Goal: Task Accomplishment & Management: Manage account settings

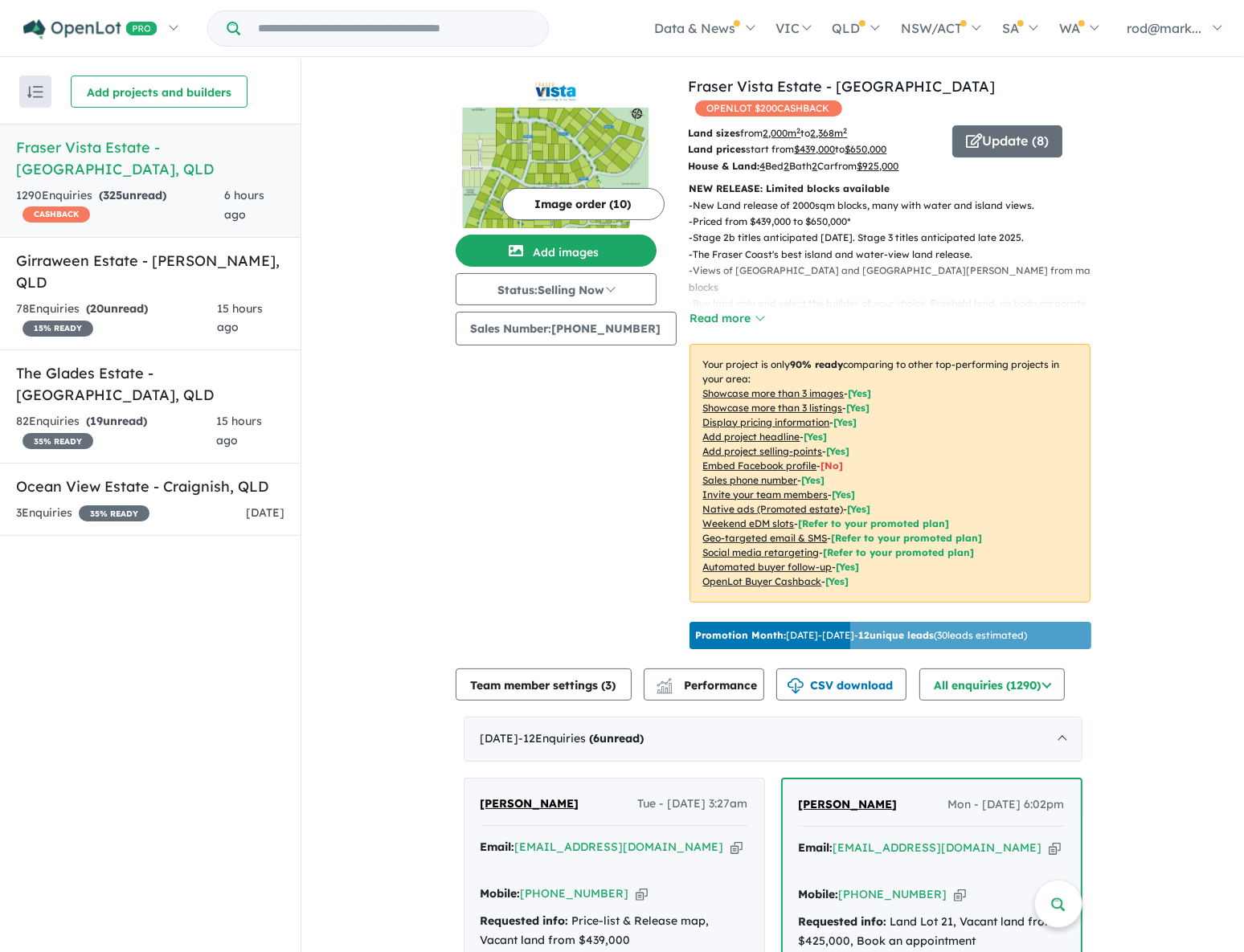
scroll to position [1315, 0]
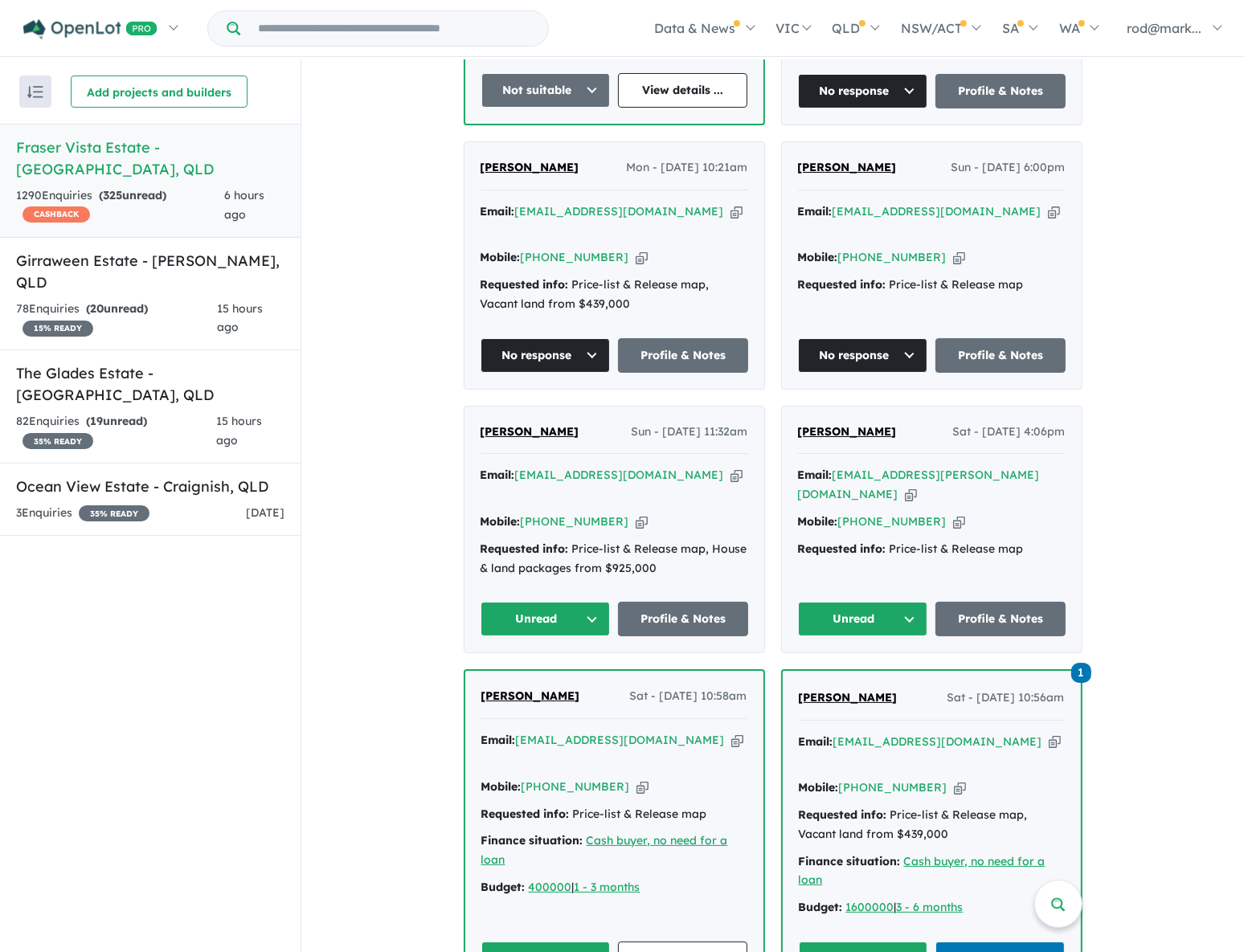
click at [730, 467] on icon "button" at bounding box center [736, 476] width 12 height 16
drag, startPoint x: 971, startPoint y: 410, endPoint x: 854, endPoint y: 351, distance: 131.0
click at [918, 486] on icon "button" at bounding box center [911, 495] width 12 height 16
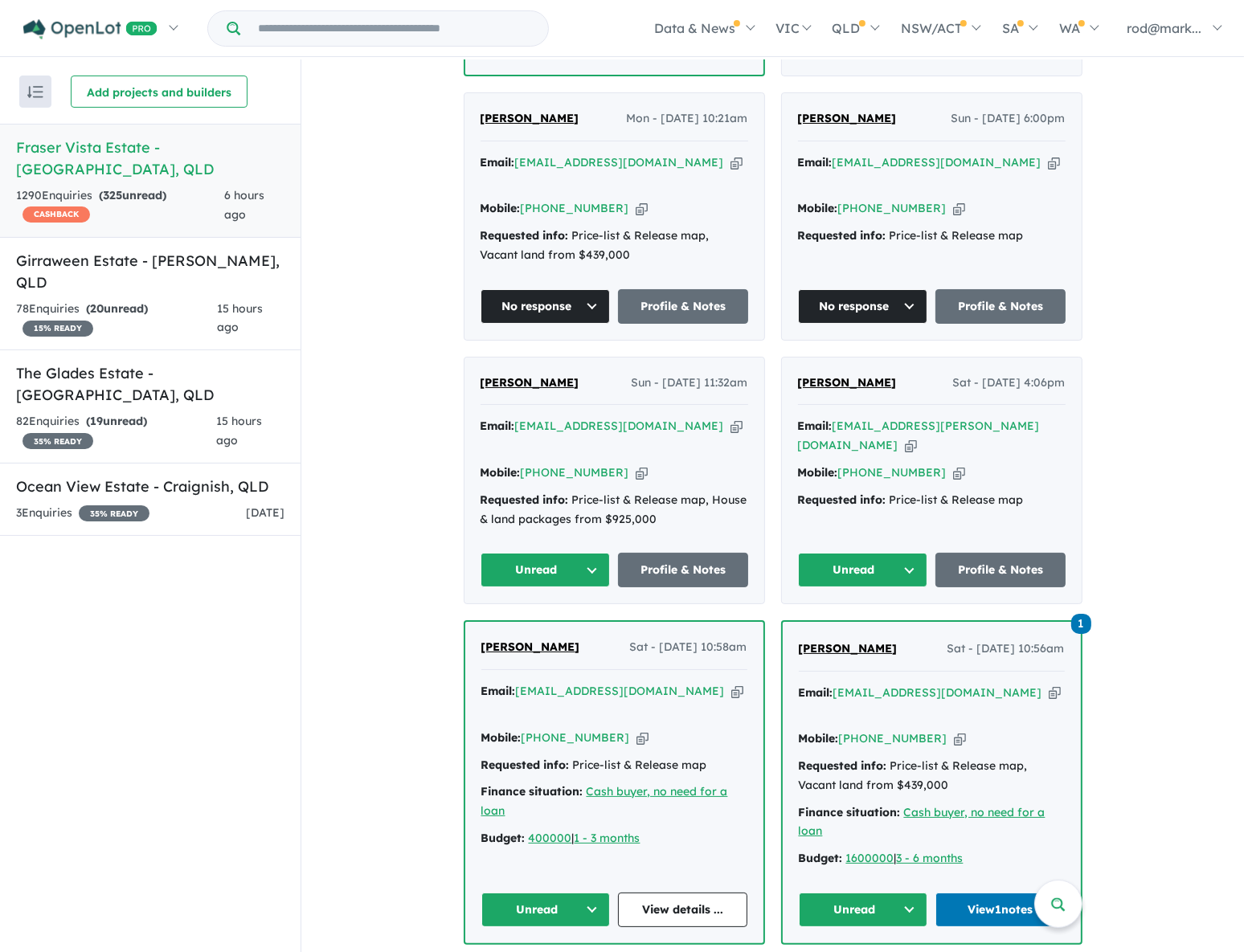
scroll to position [1388, 0]
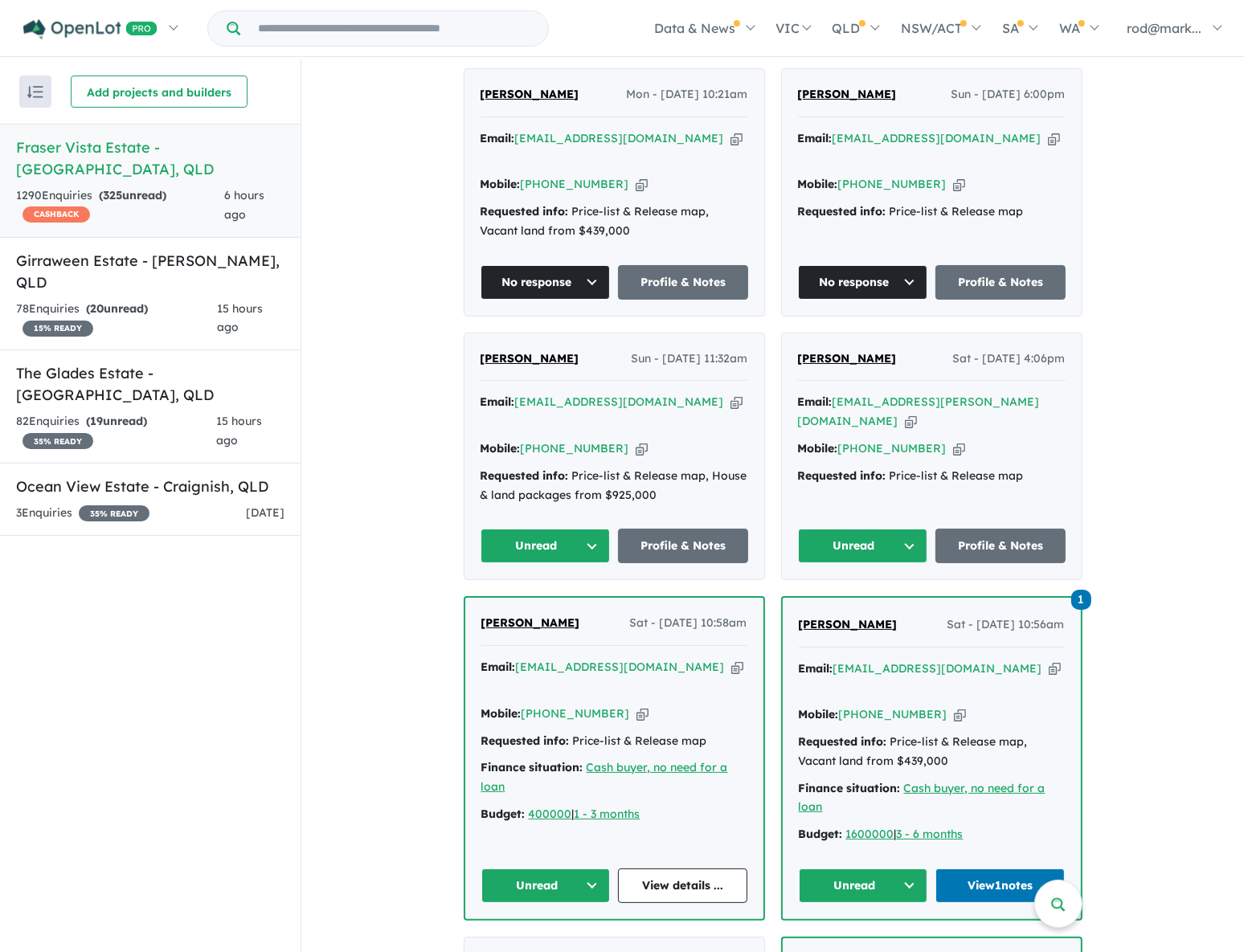
click at [730, 394] on icon "button" at bounding box center [736, 402] width 12 height 16
click at [912, 529] on button "Unread" at bounding box center [863, 546] width 130 height 35
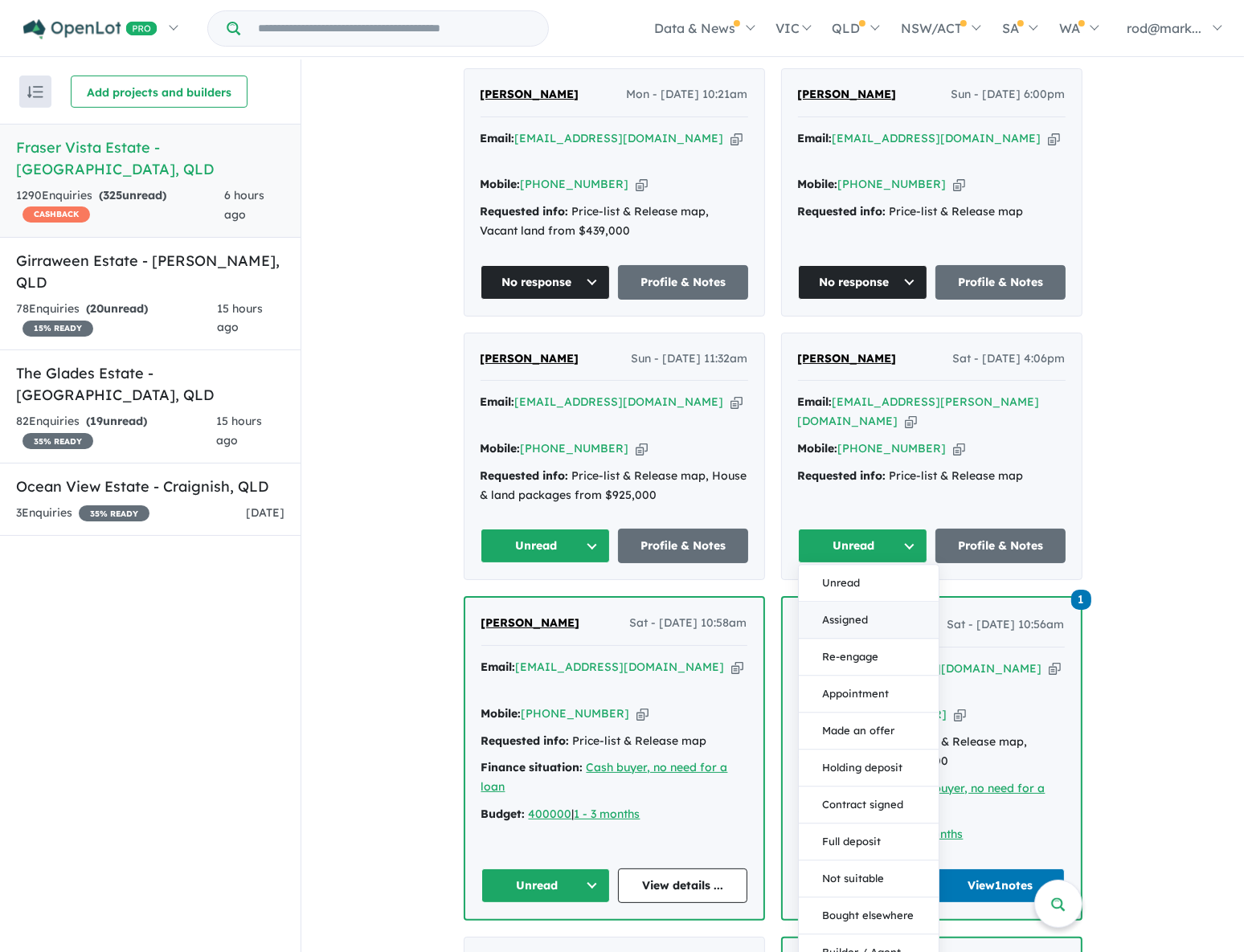
click at [852, 603] on button "Assigned" at bounding box center [869, 621] width 140 height 37
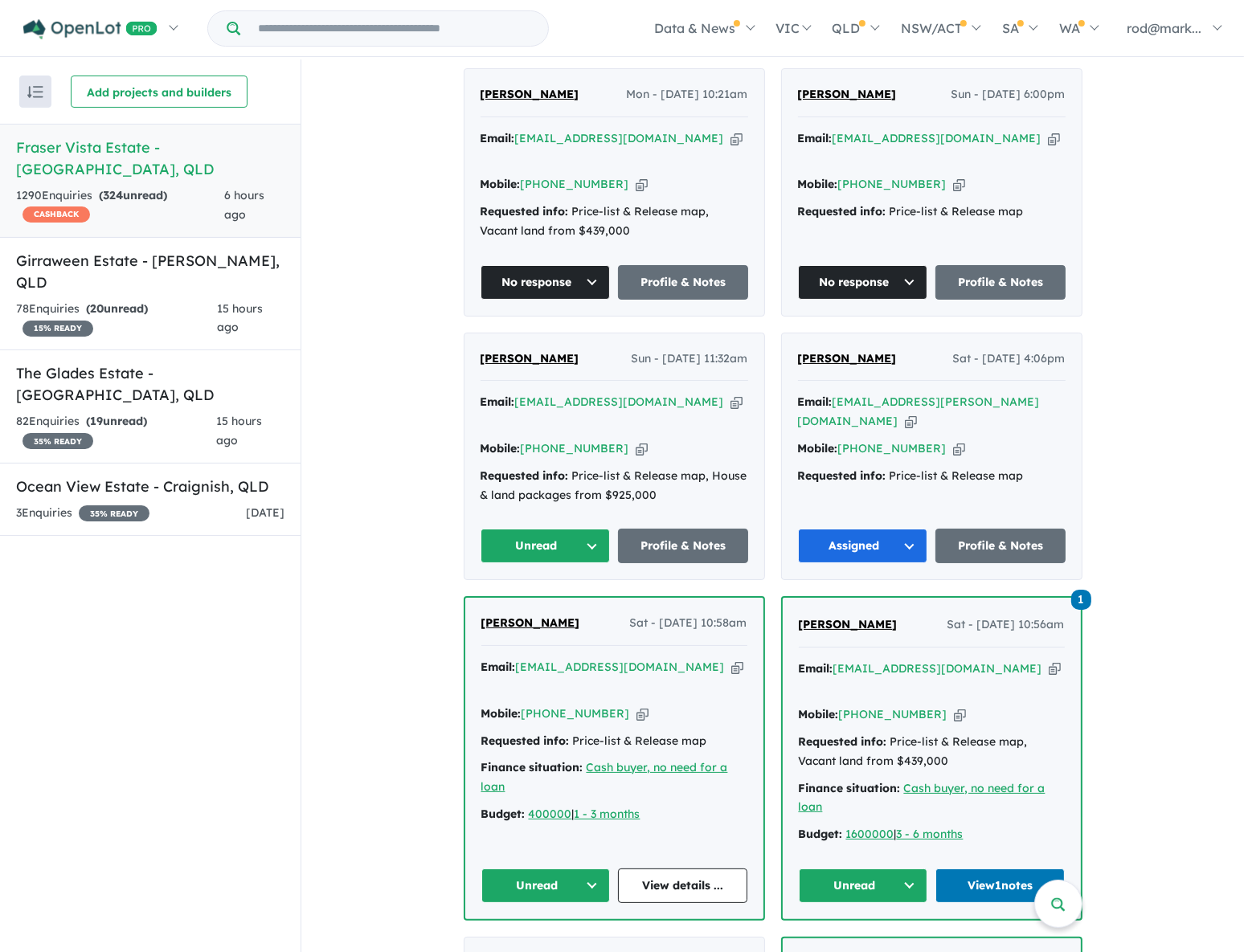
click at [587, 529] on button "Unread" at bounding box center [546, 546] width 130 height 35
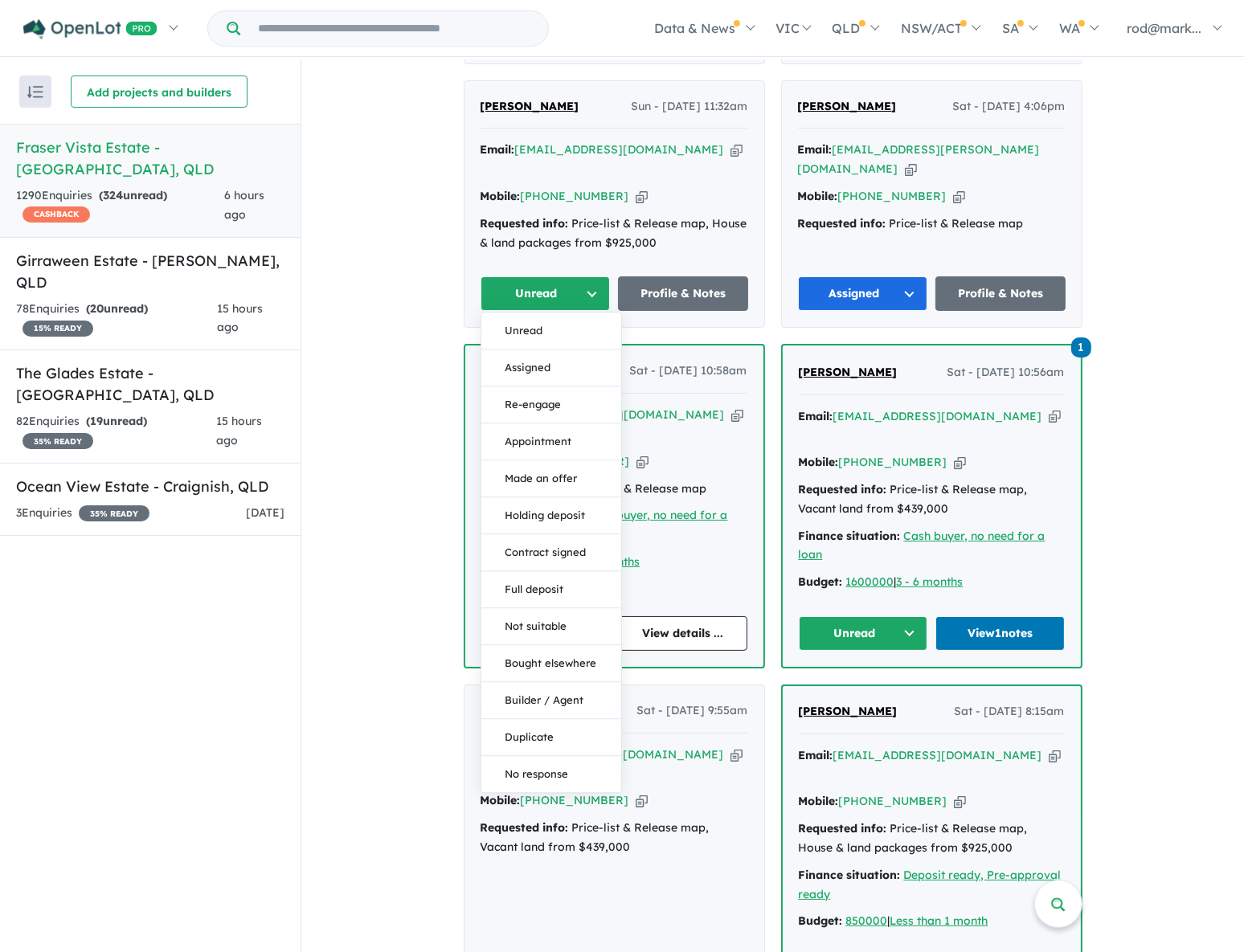
scroll to position [1680, 0]
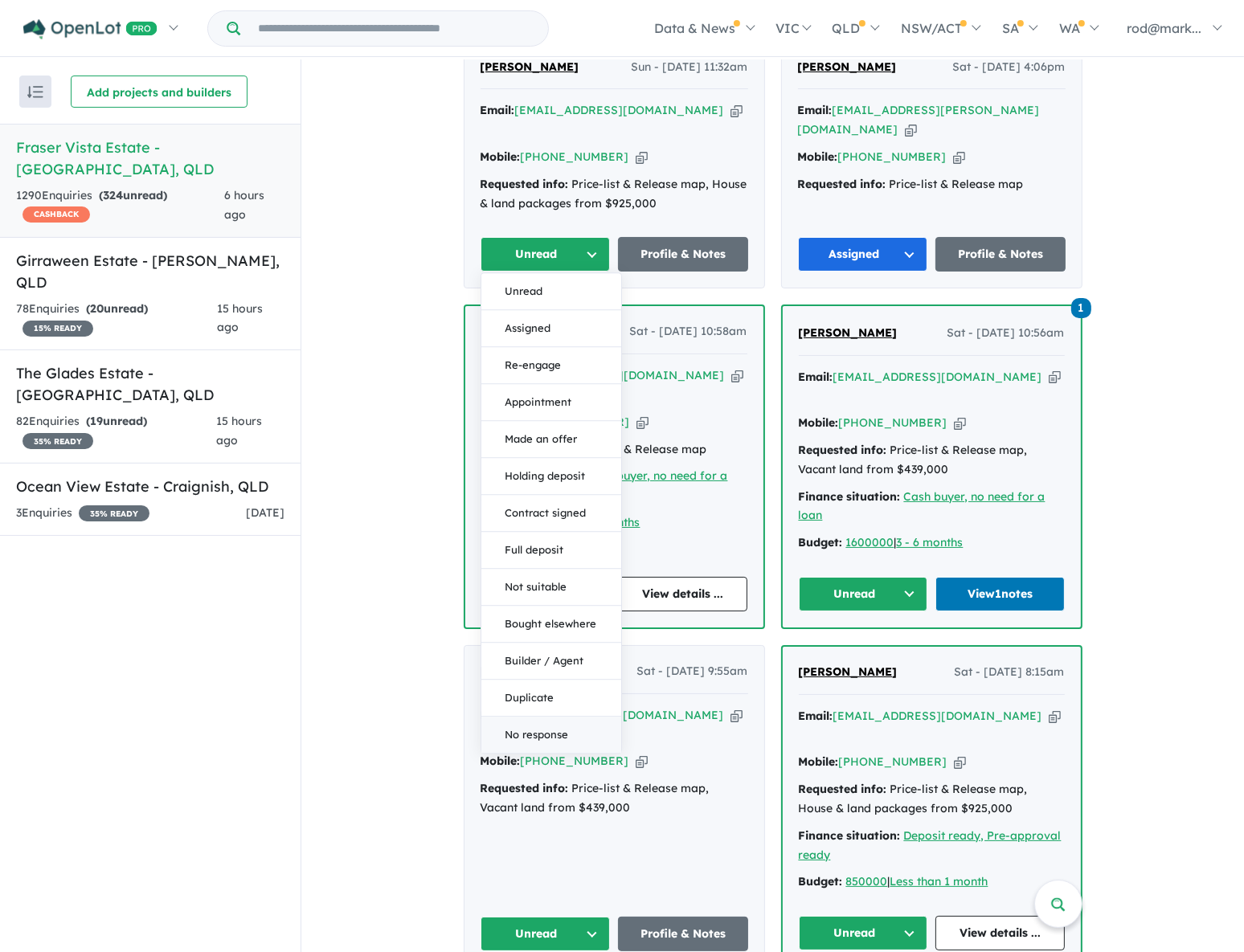
click at [523, 718] on button "No response" at bounding box center [552, 736] width 140 height 36
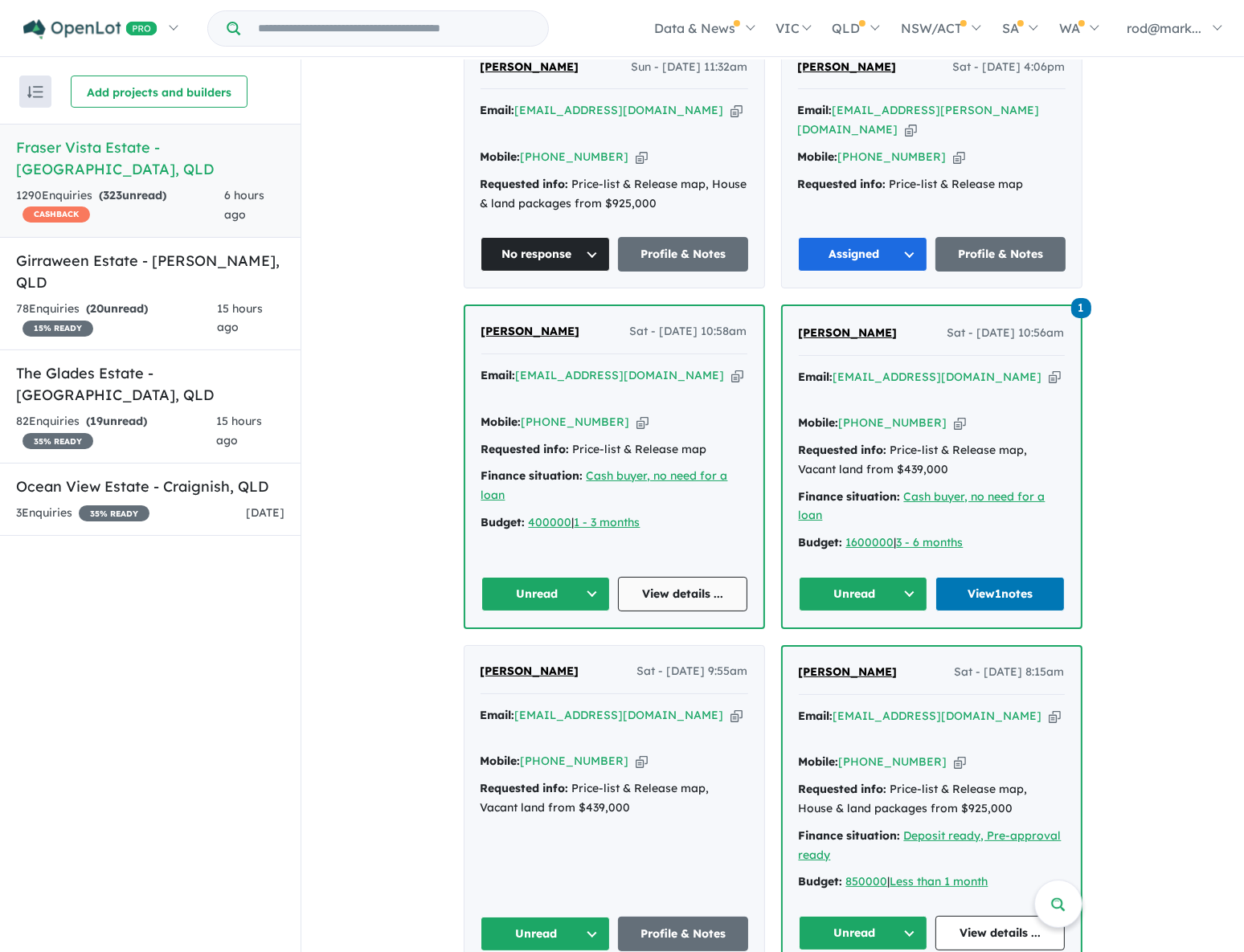
click at [674, 577] on link "View details ..." at bounding box center [683, 594] width 129 height 35
click at [906, 577] on button "Unread" at bounding box center [863, 594] width 129 height 35
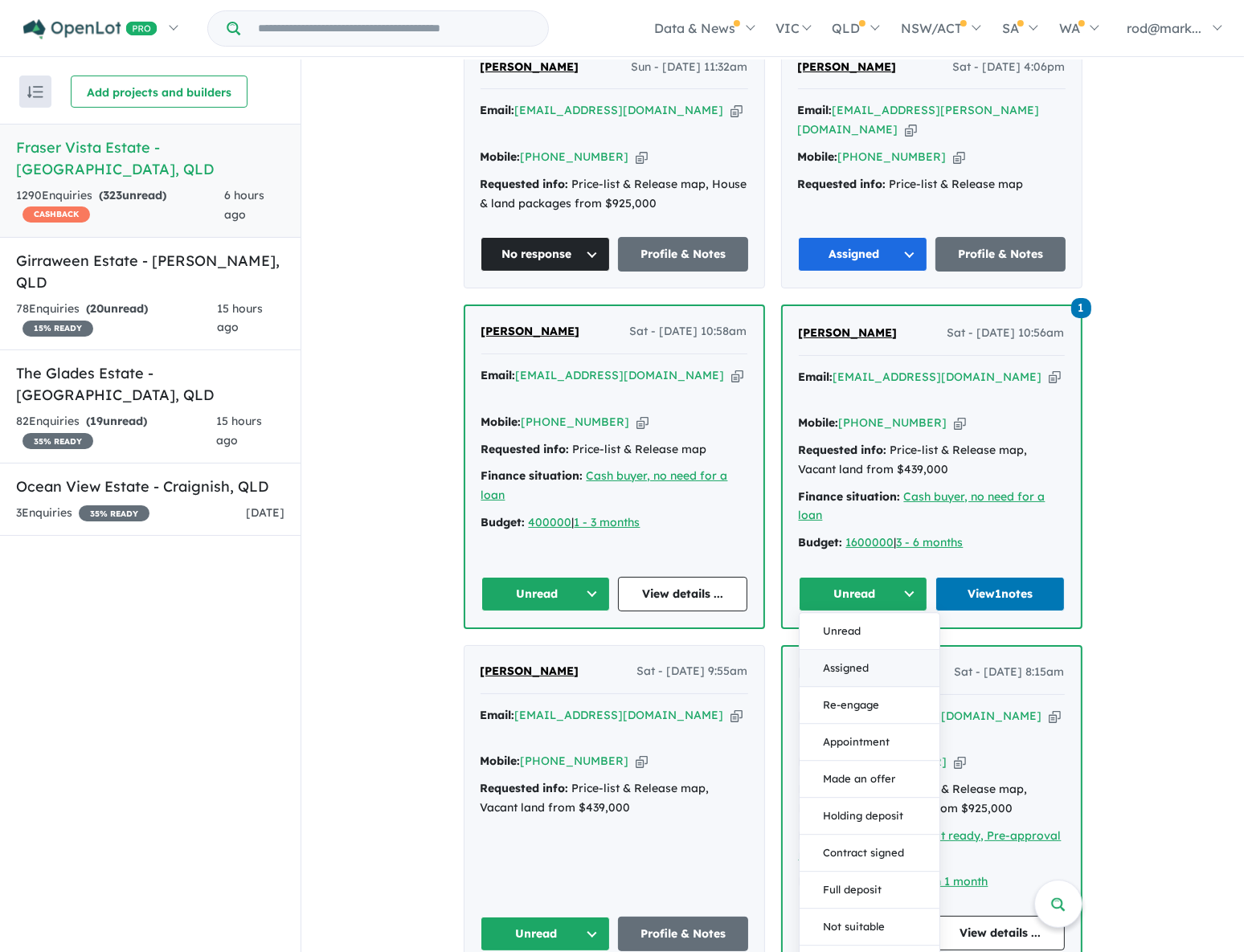
click at [857, 650] on button "Assigned" at bounding box center [870, 668] width 140 height 37
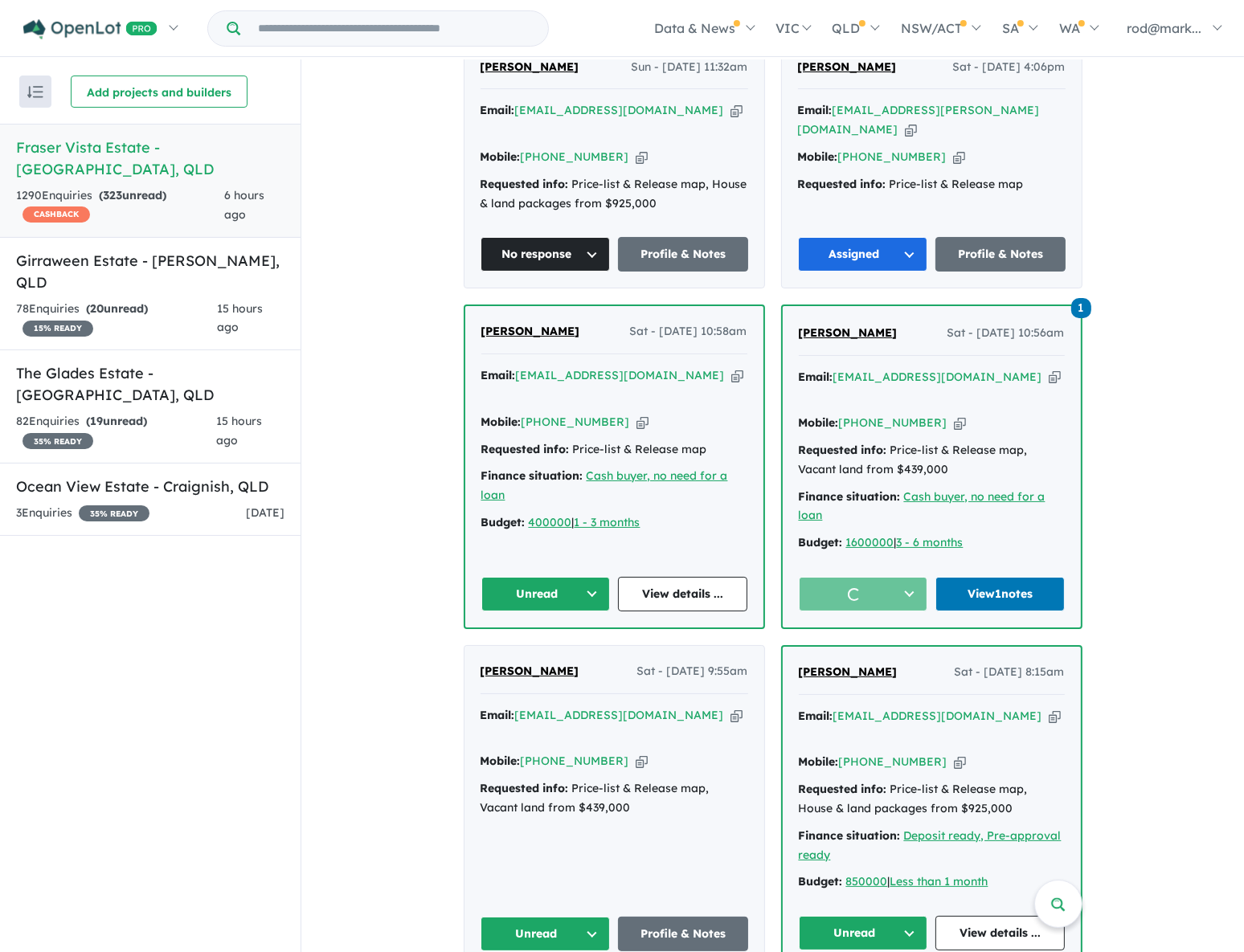
click at [584, 577] on button "Unread" at bounding box center [546, 594] width 129 height 35
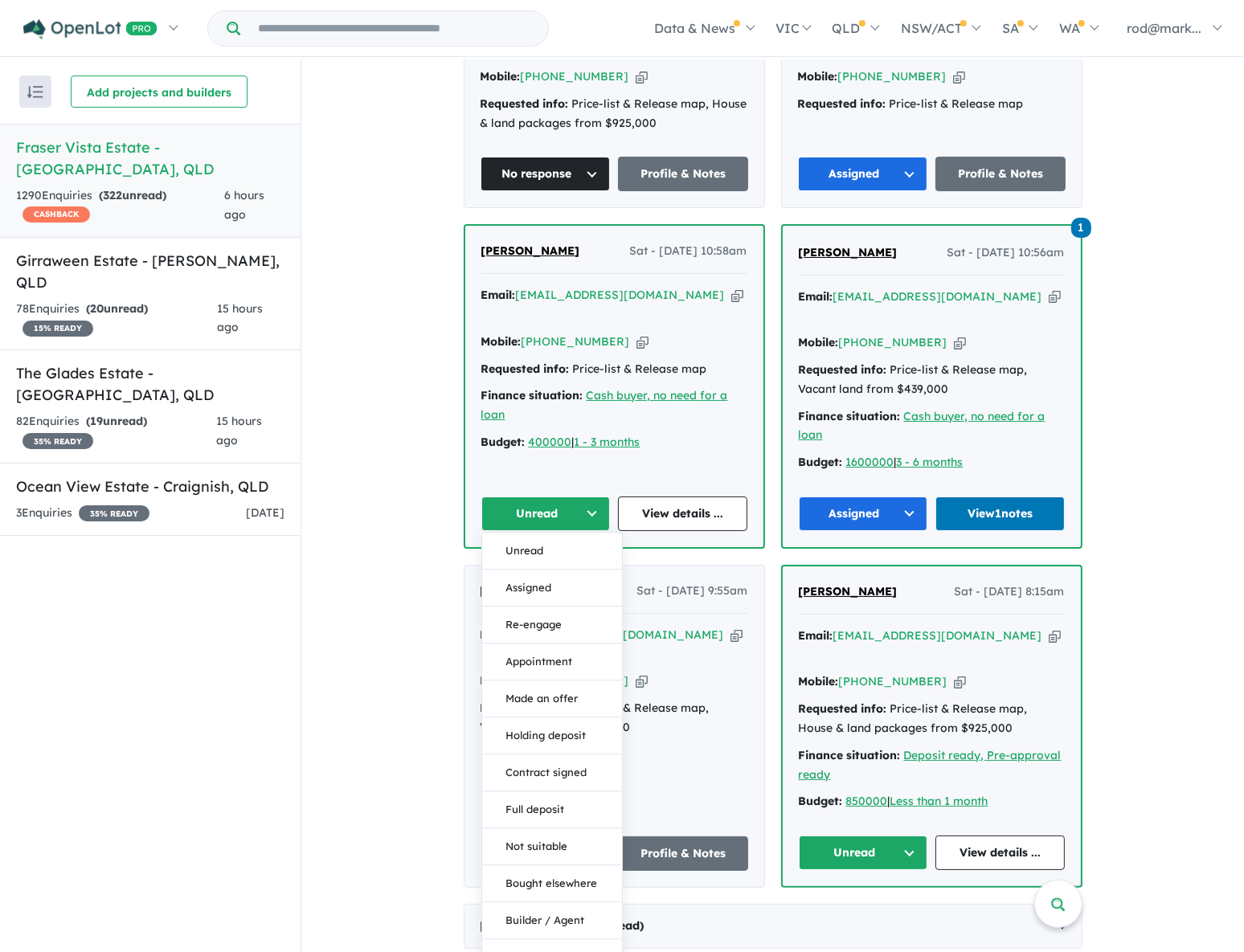
scroll to position [2046, 0]
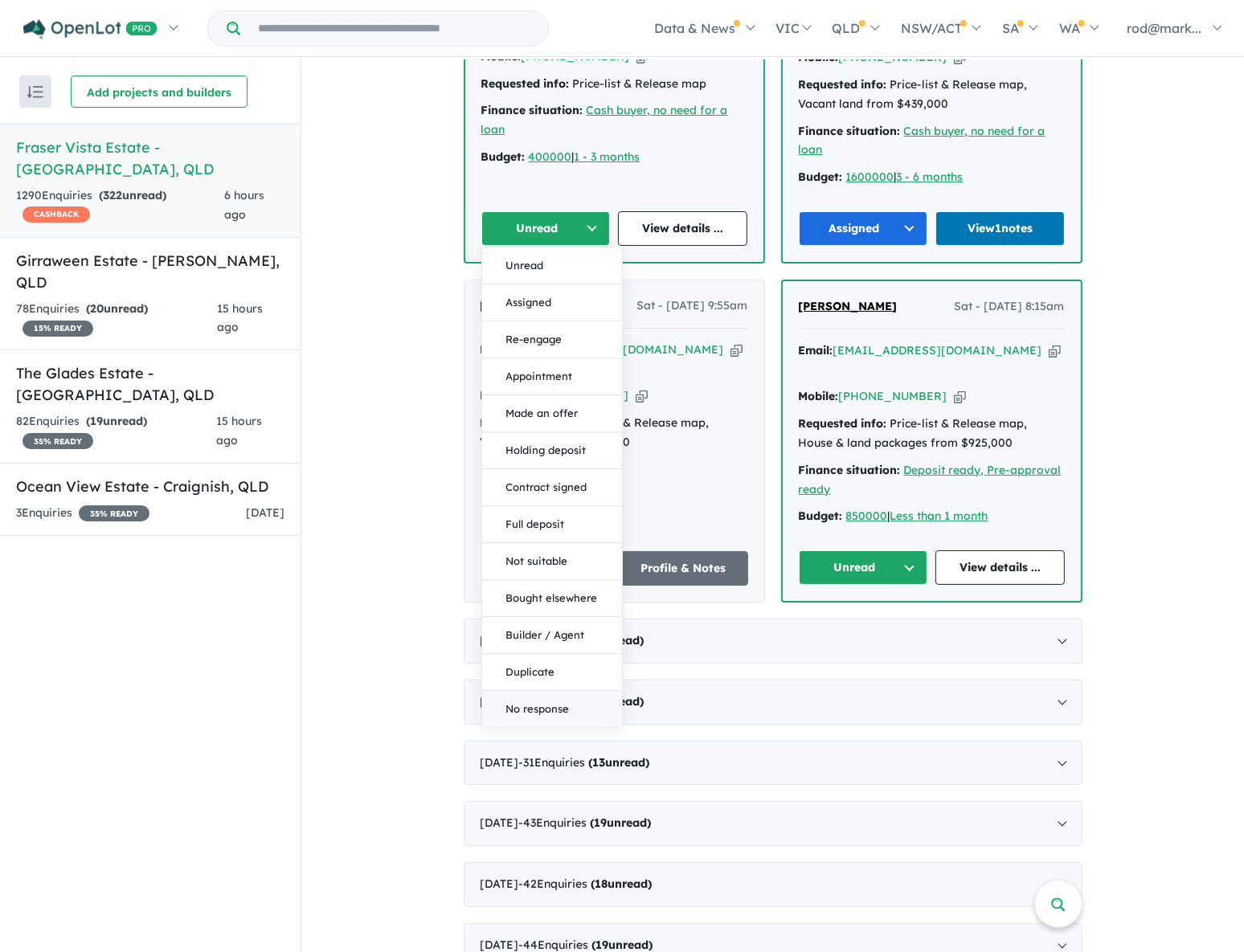
click at [533, 692] on button "No response" at bounding box center [552, 710] width 140 height 36
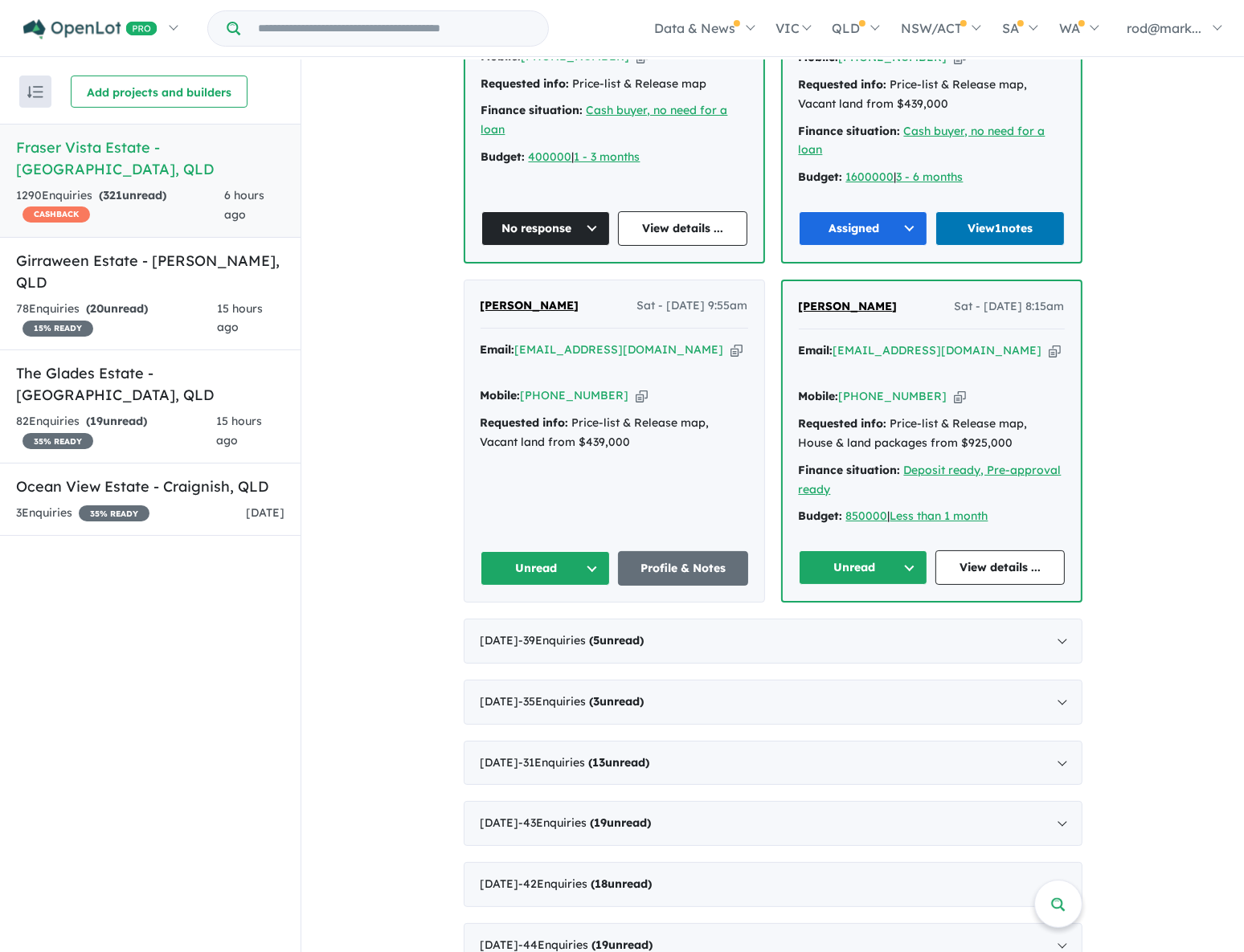
click at [730, 341] on icon "button" at bounding box center [736, 349] width 12 height 16
click at [1049, 342] on icon "button" at bounding box center [1054, 350] width 12 height 16
click at [588, 551] on button "Unread" at bounding box center [546, 569] width 130 height 35
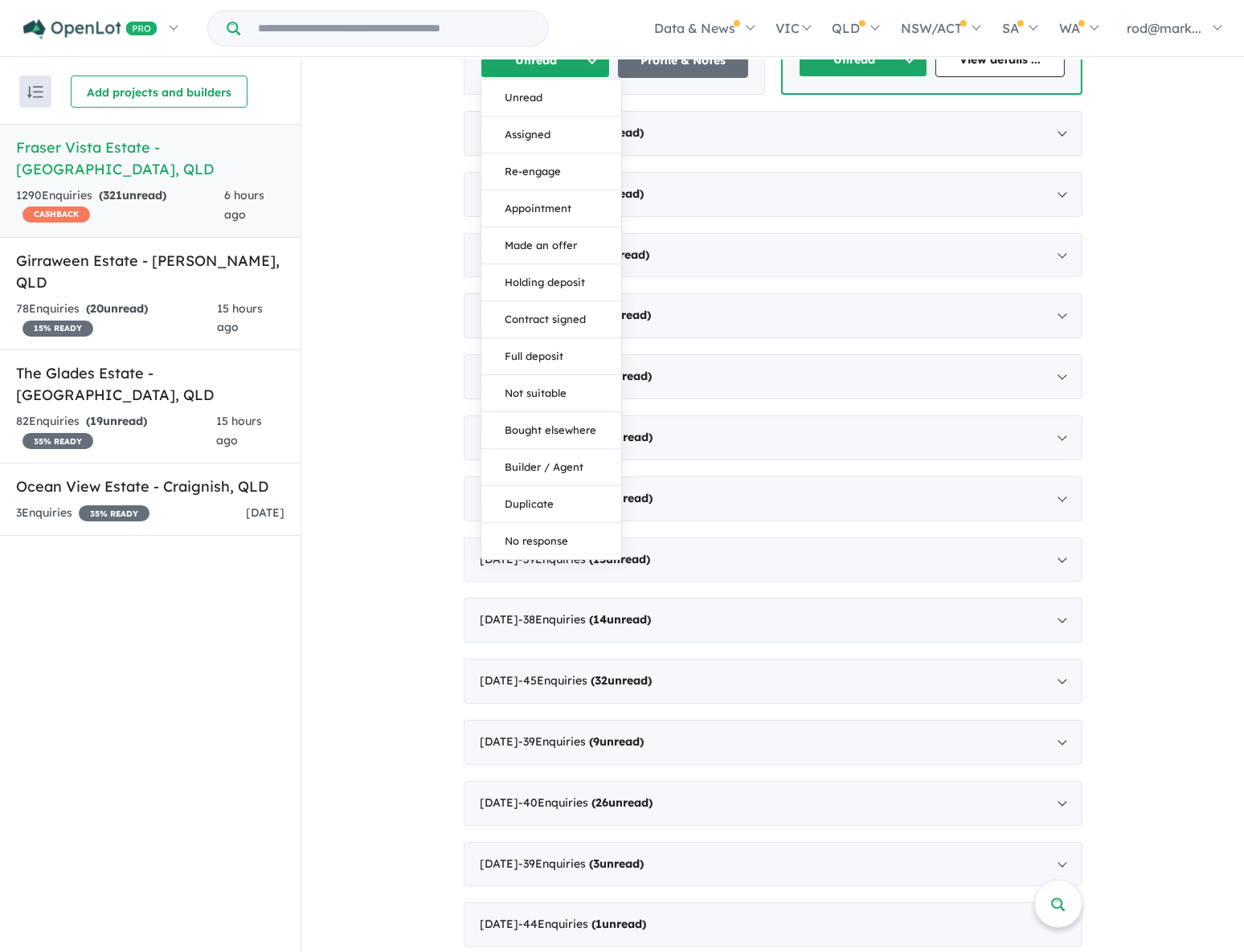
scroll to position [2557, 0]
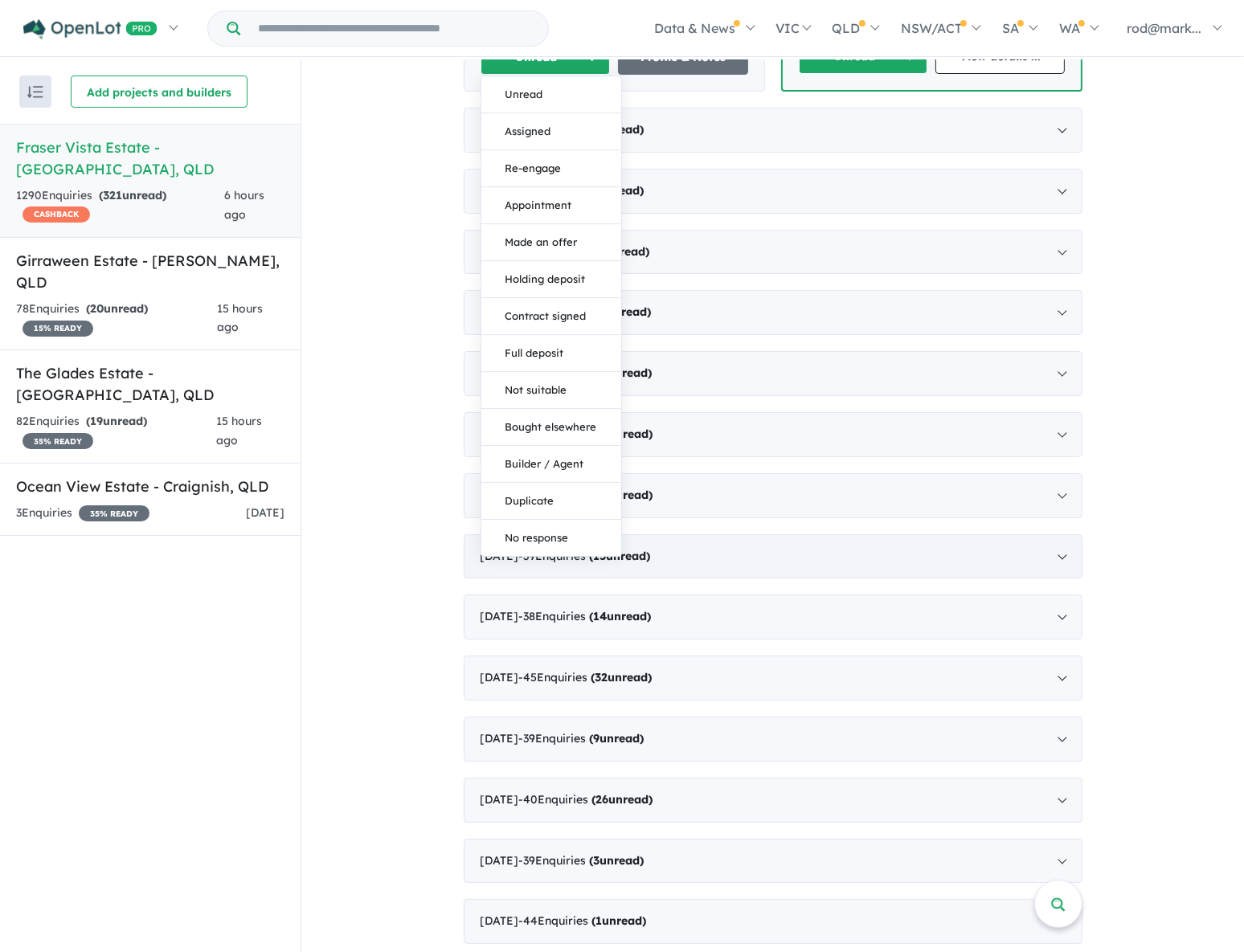
click at [540, 521] on button "No response" at bounding box center [552, 539] width 140 height 36
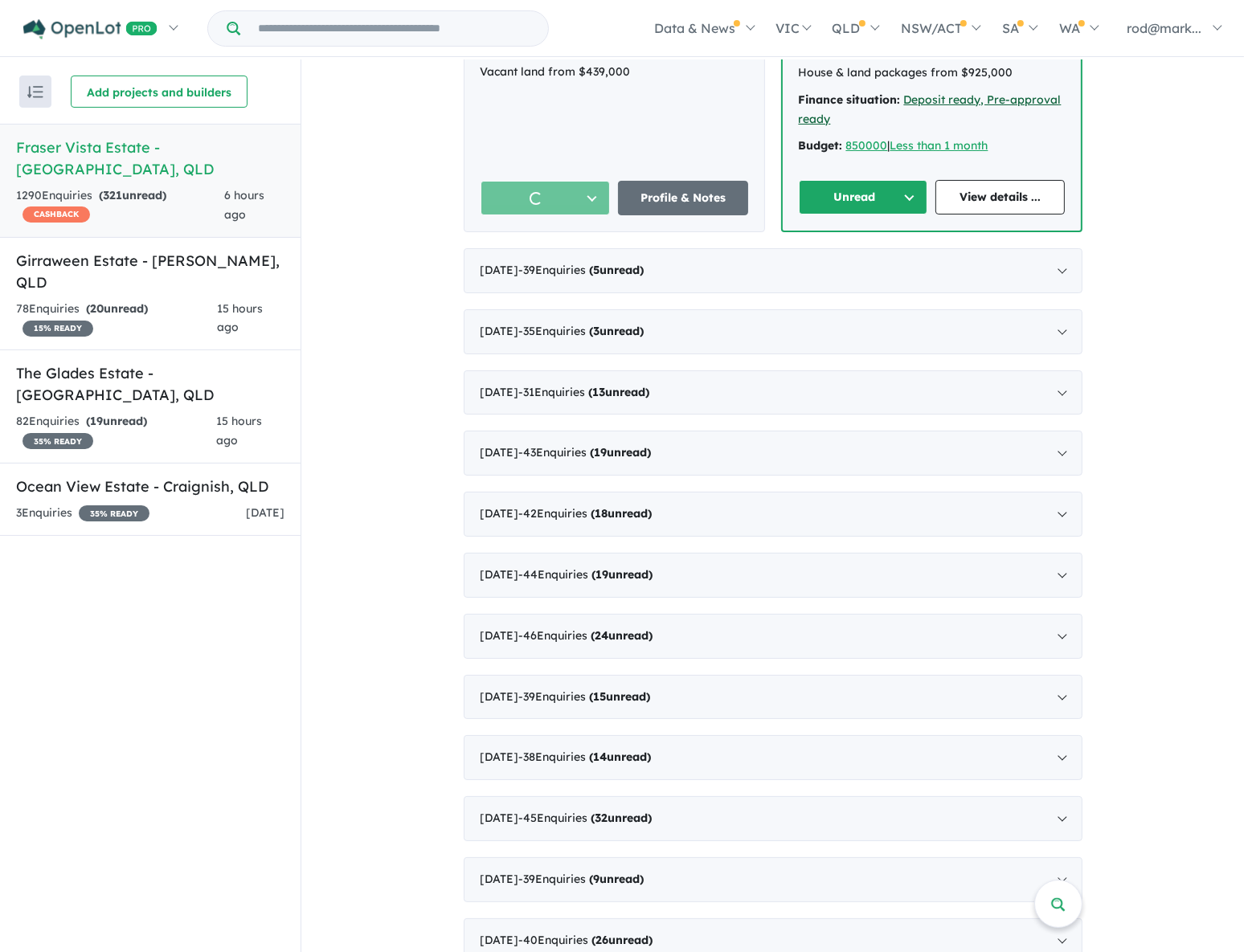
scroll to position [2192, 0]
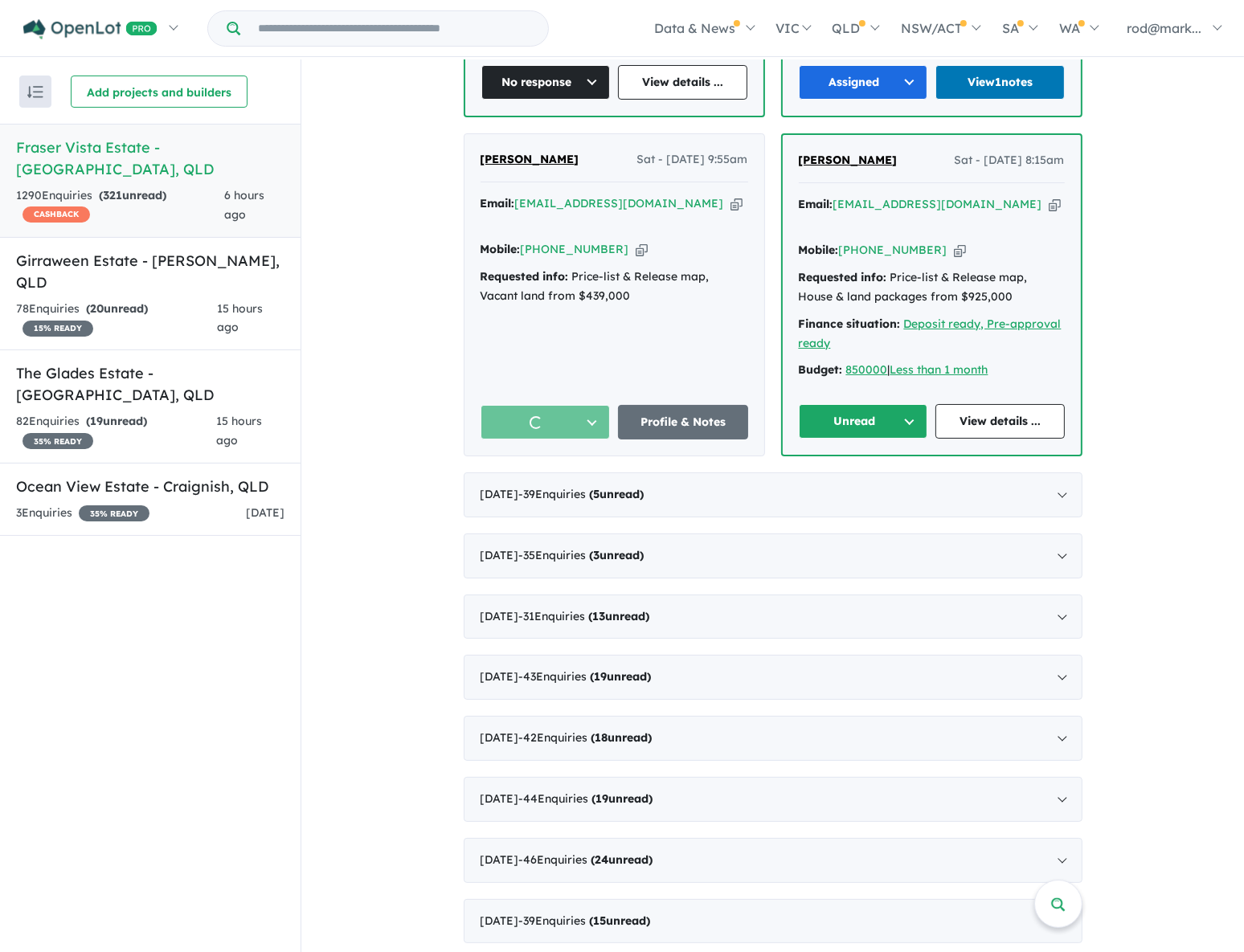
click at [912, 404] on button "Unread" at bounding box center [863, 421] width 129 height 35
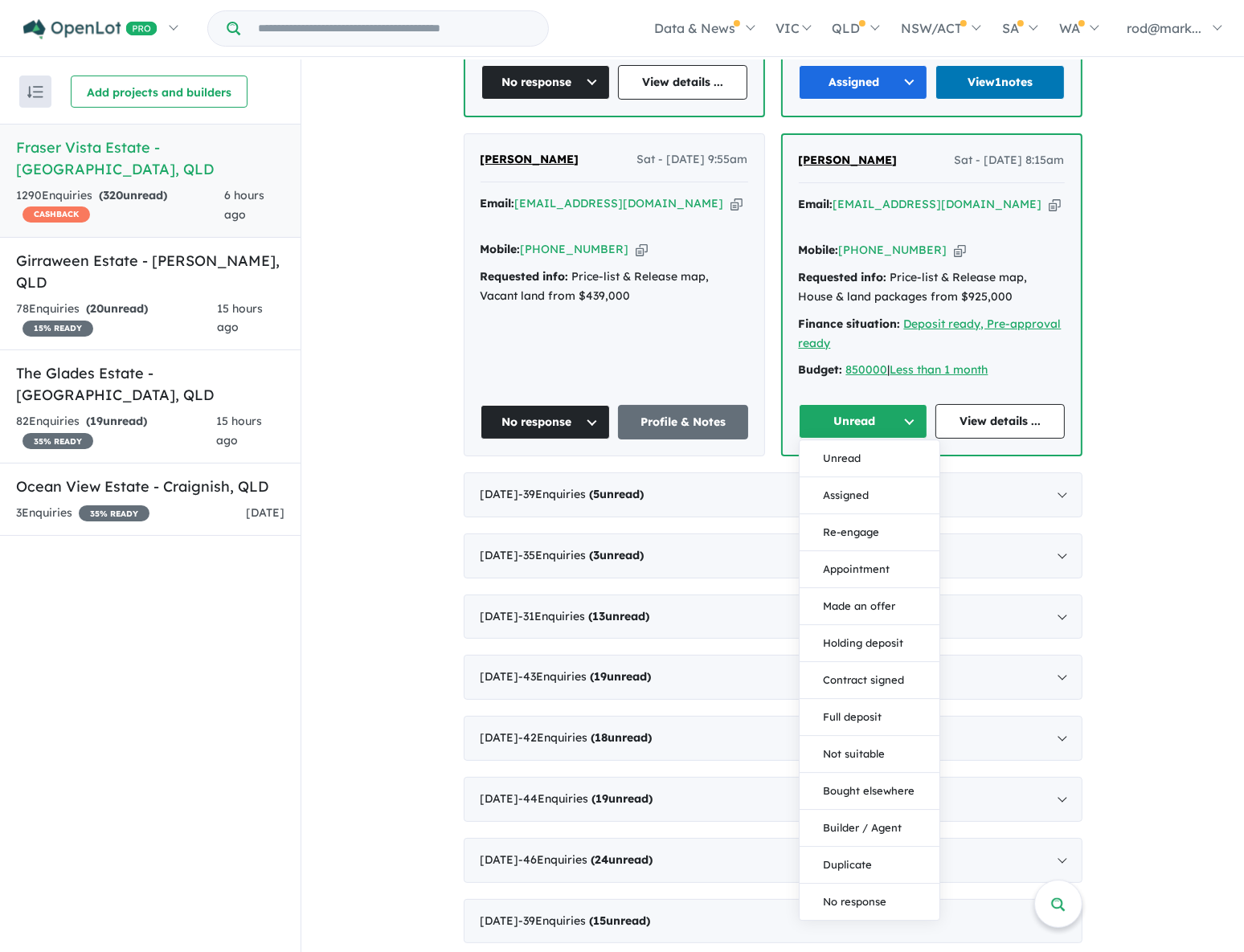
click at [1141, 332] on div "View 4 projects in your account Fraser Vista Estate - Booral OPENLOT $ 200 CASH…" at bounding box center [773, 84] width 943 height 4433
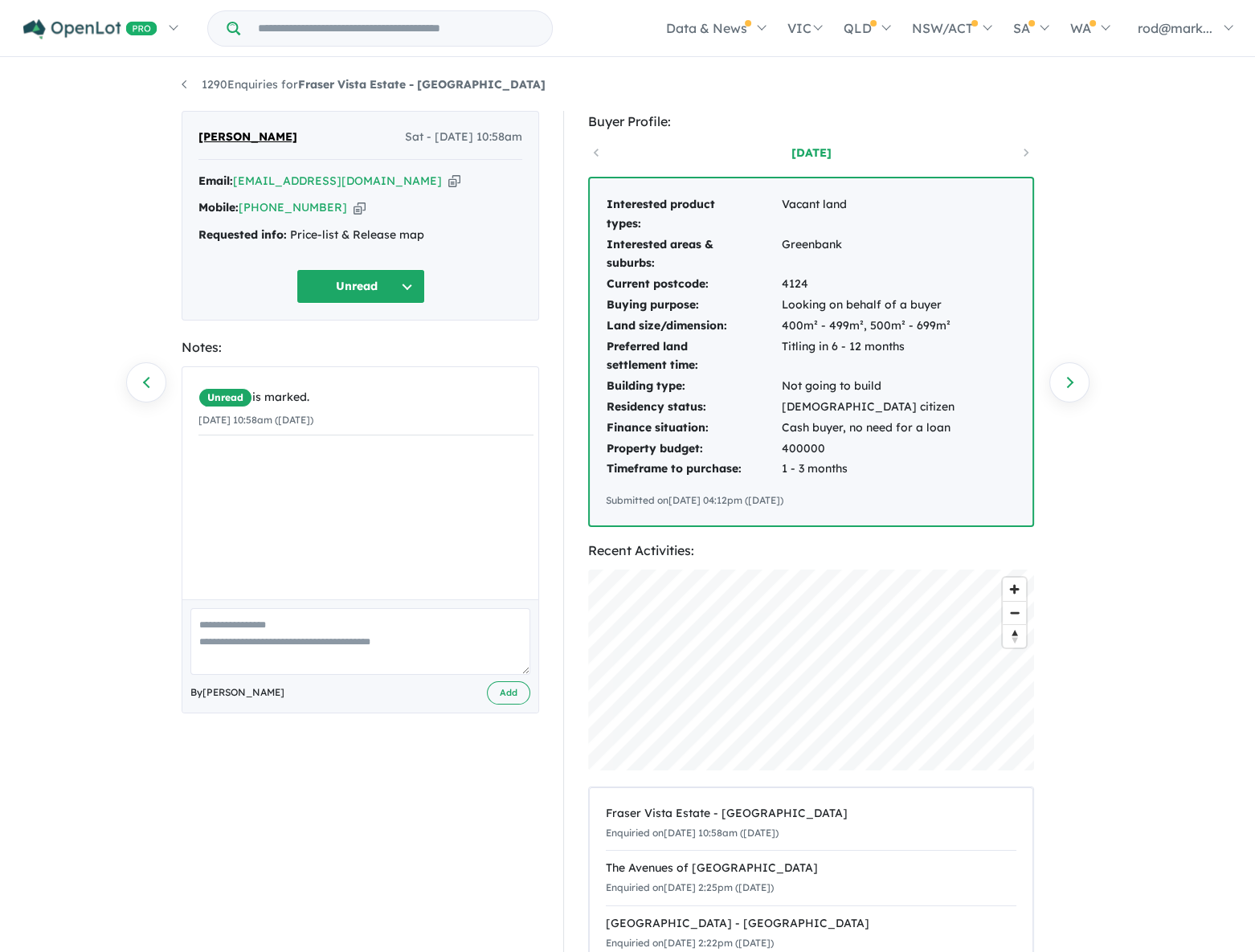
click at [448, 179] on icon "button" at bounding box center [454, 181] width 12 height 16
click at [443, 181] on icon "button" at bounding box center [448, 181] width 12 height 16
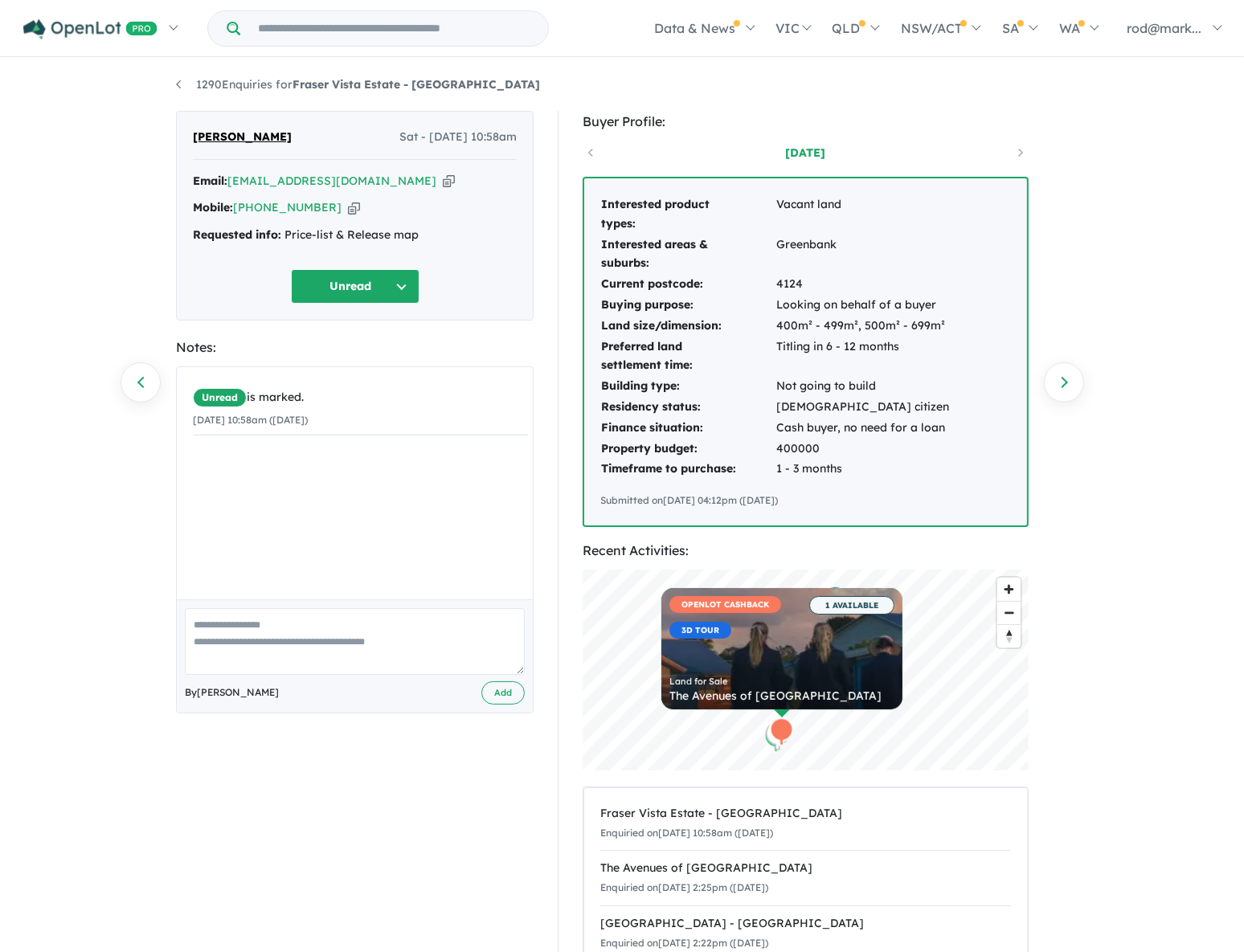
click at [443, 184] on icon "button" at bounding box center [448, 181] width 12 height 16
